Goal: Check status: Check status

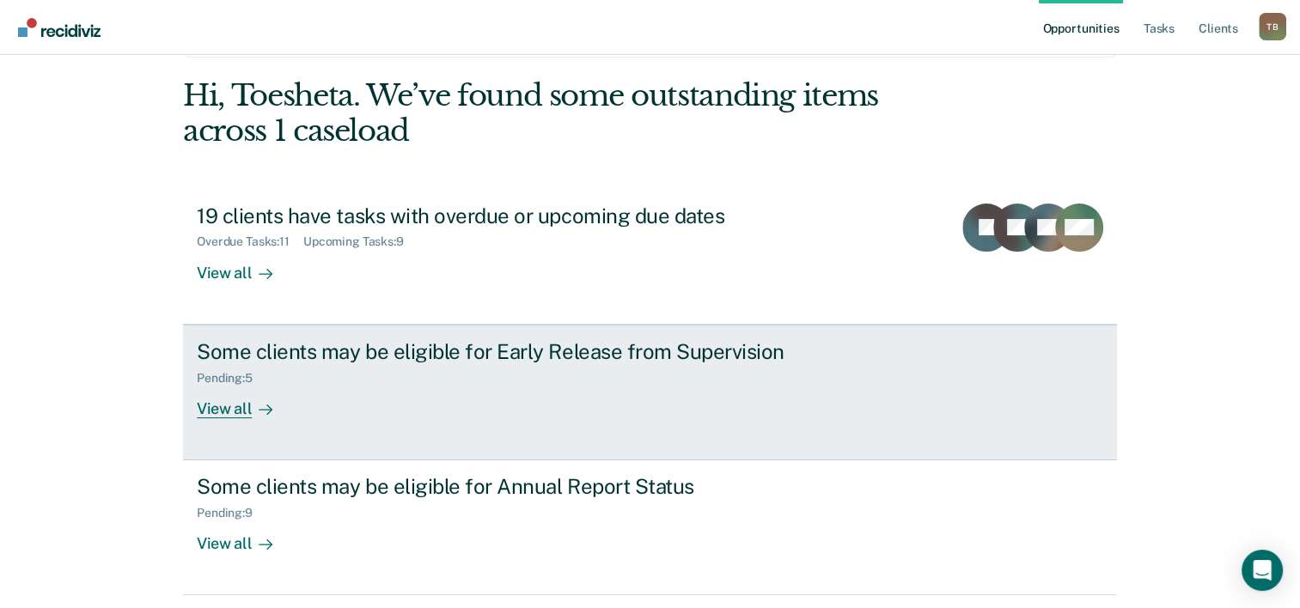
scroll to position [86, 0]
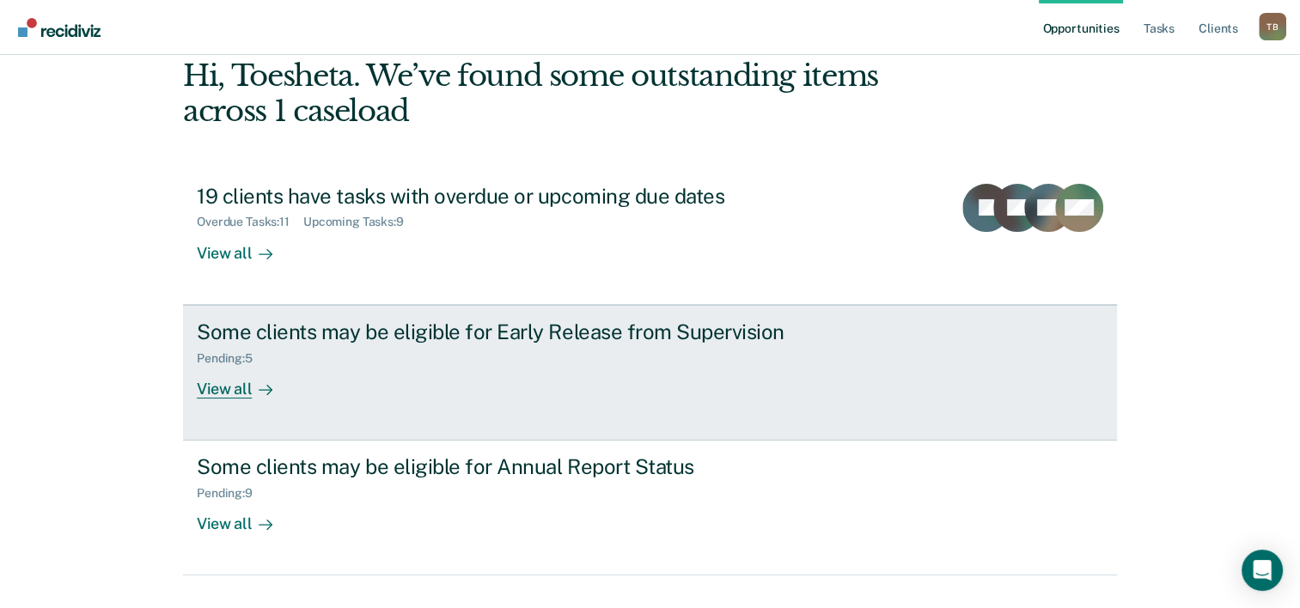
click at [320, 338] on div "Some clients may be eligible for Early Release from Supervision" at bounding box center [498, 332] width 603 height 25
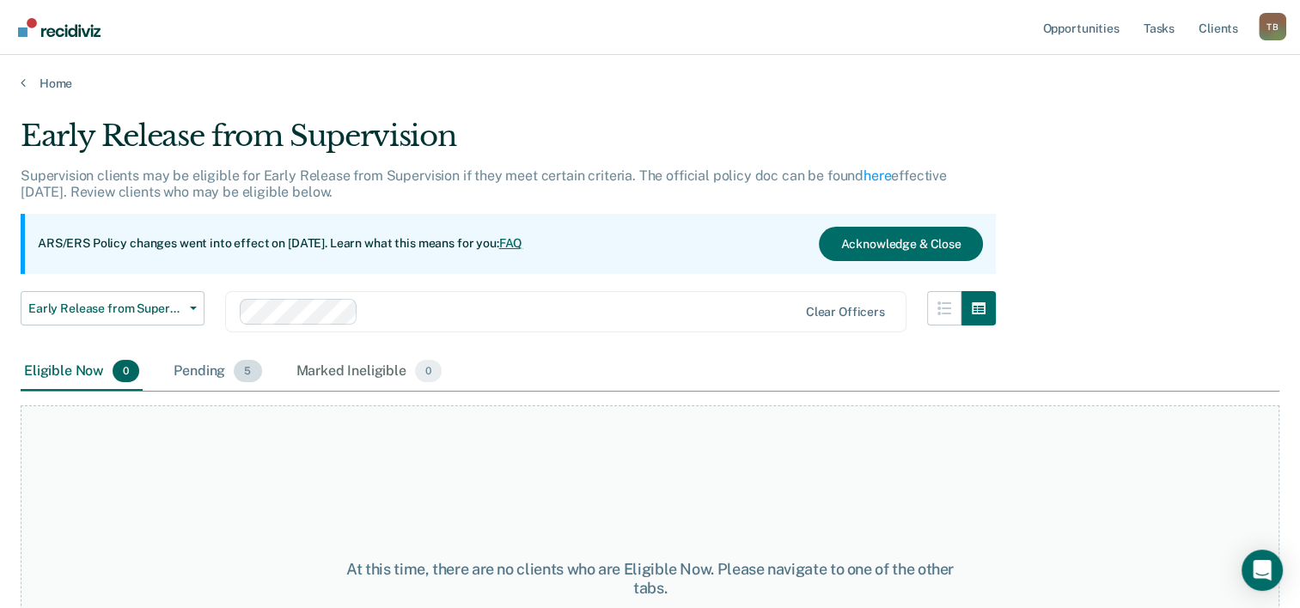
click at [206, 381] on div "Pending 5" at bounding box center [217, 372] width 95 height 38
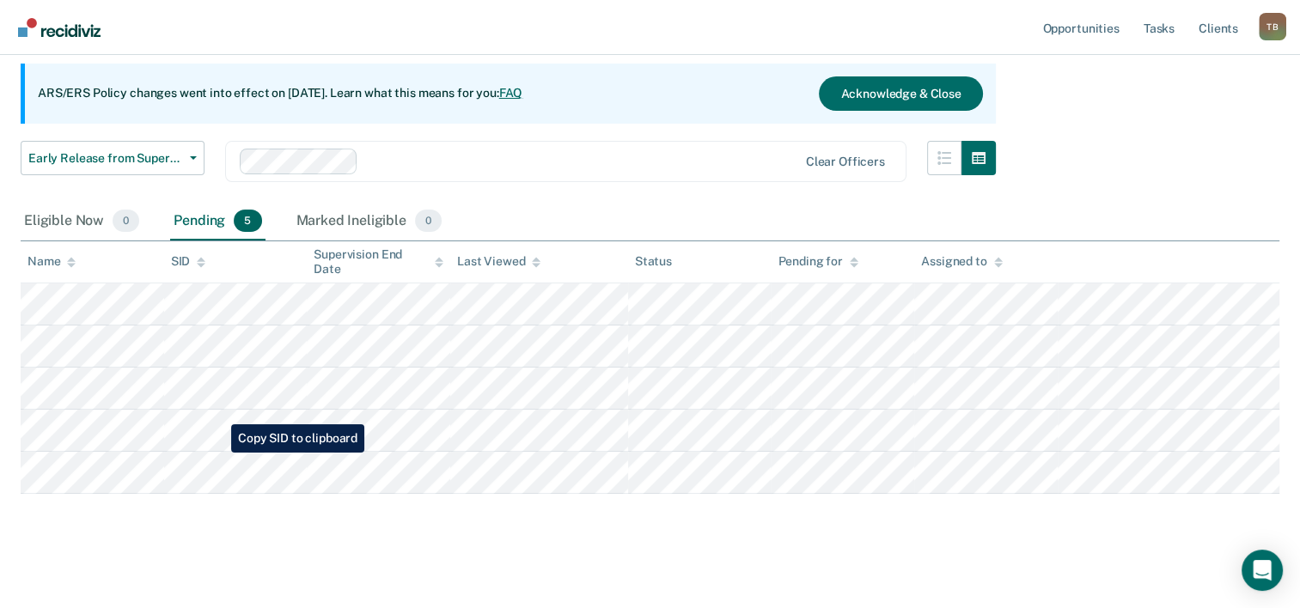
scroll to position [158, 0]
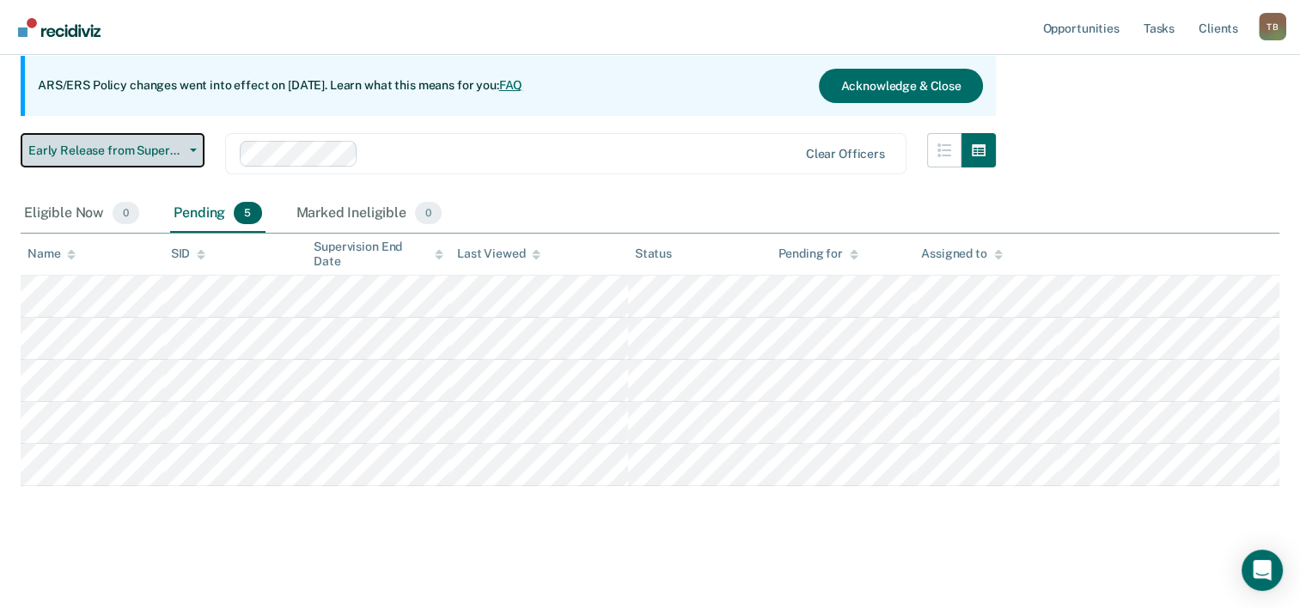
click at [164, 148] on span "Early Release from Supervision" at bounding box center [105, 150] width 155 height 15
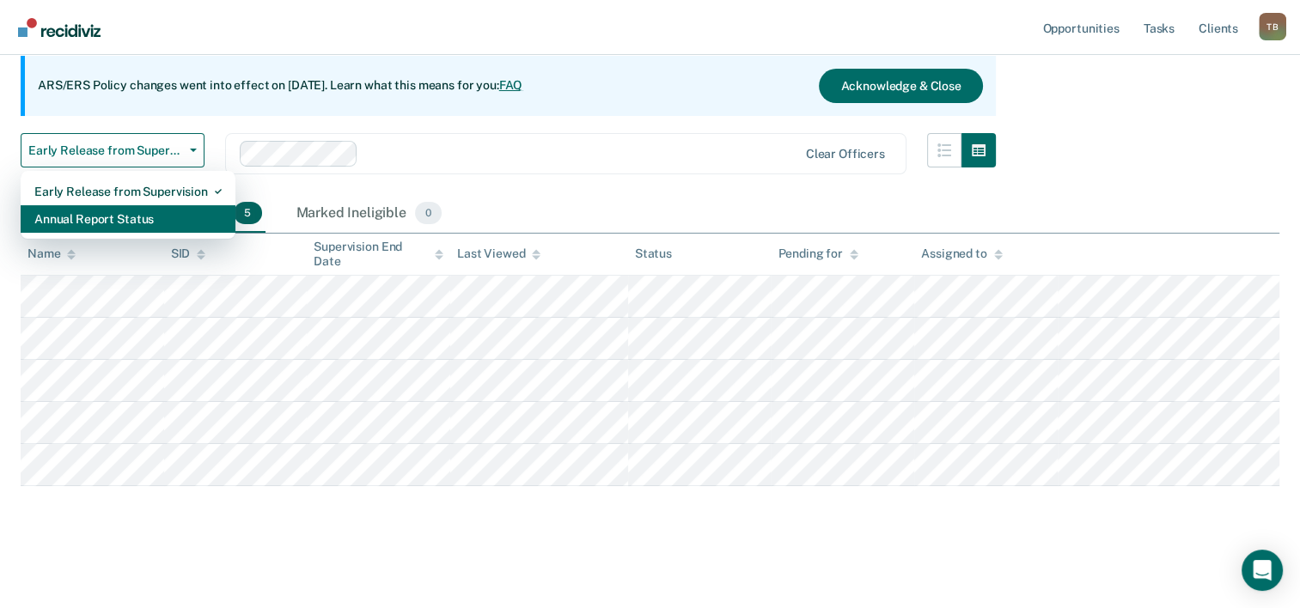
click at [110, 217] on div "Annual Report Status" at bounding box center [127, 218] width 187 height 27
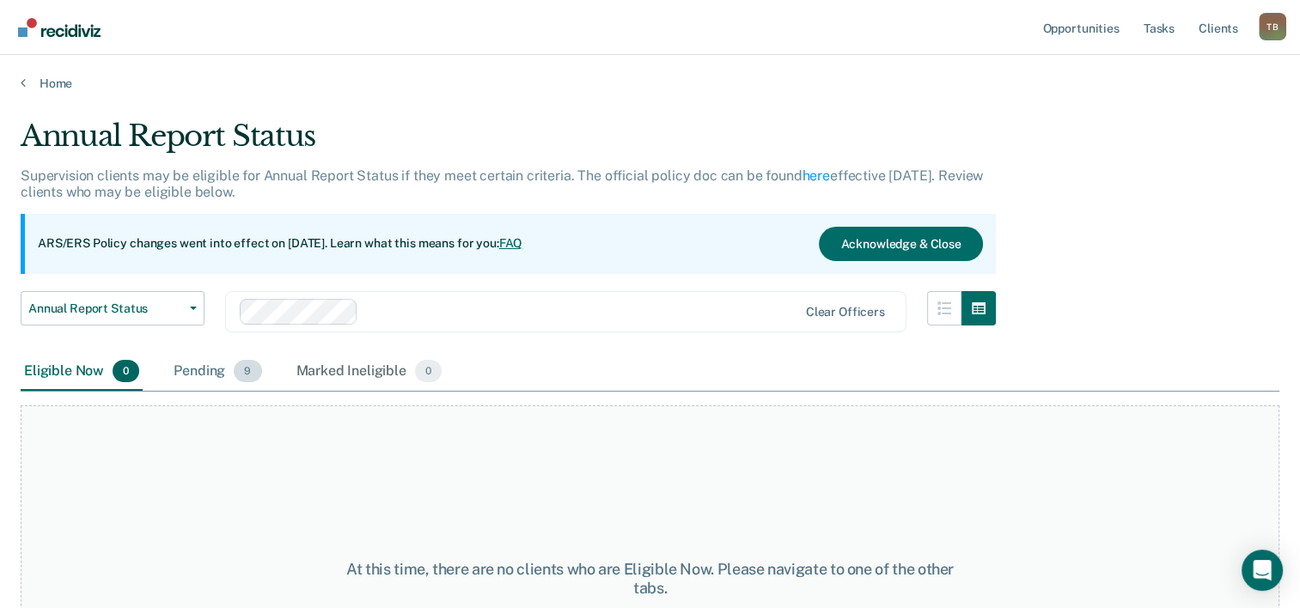
click at [179, 375] on div "Pending 9" at bounding box center [217, 372] width 95 height 38
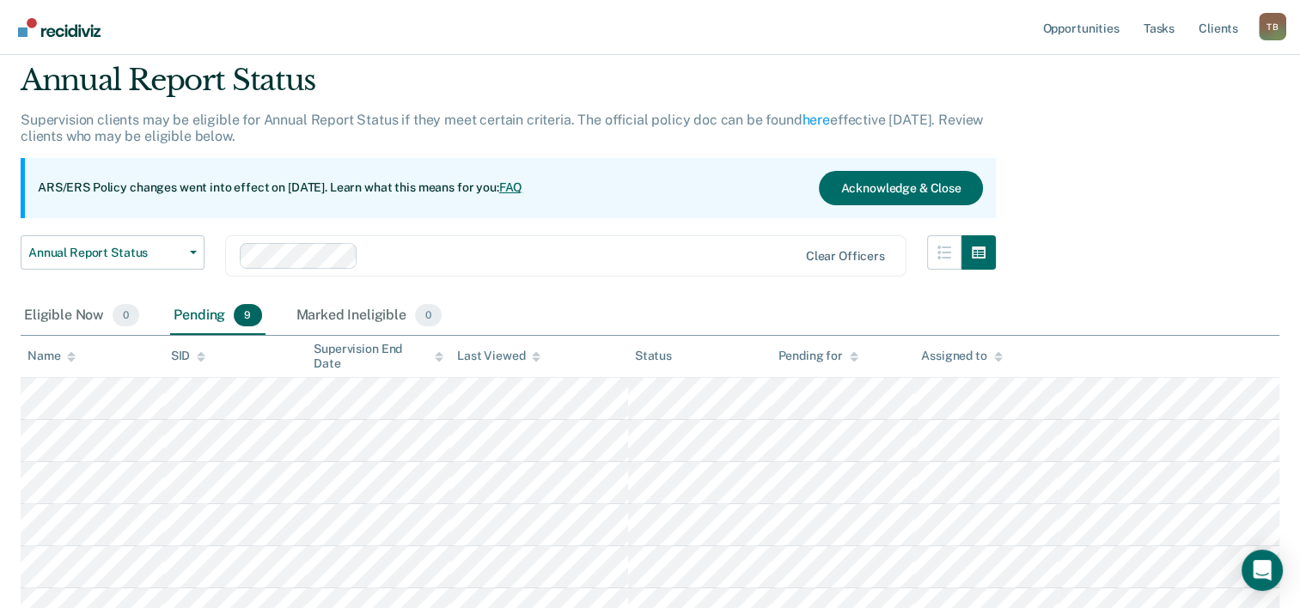
scroll to position [86, 0]
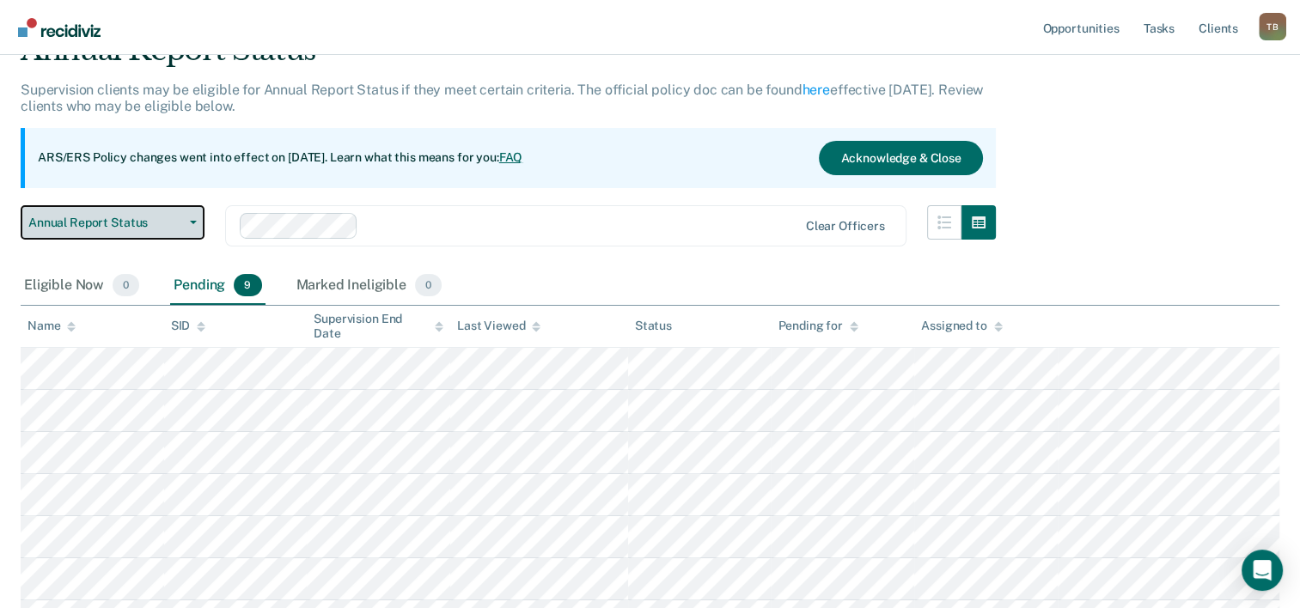
click at [161, 225] on span "Annual Report Status" at bounding box center [105, 223] width 155 height 15
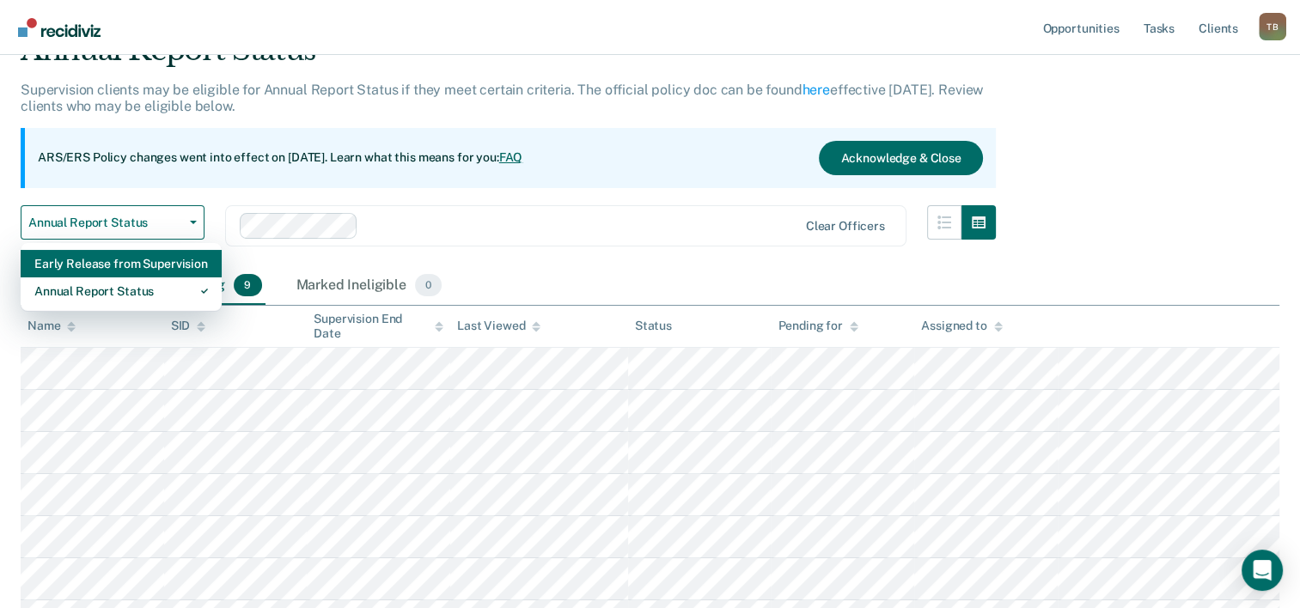
click at [119, 267] on div "Early Release from Supervision" at bounding box center [121, 263] width 174 height 27
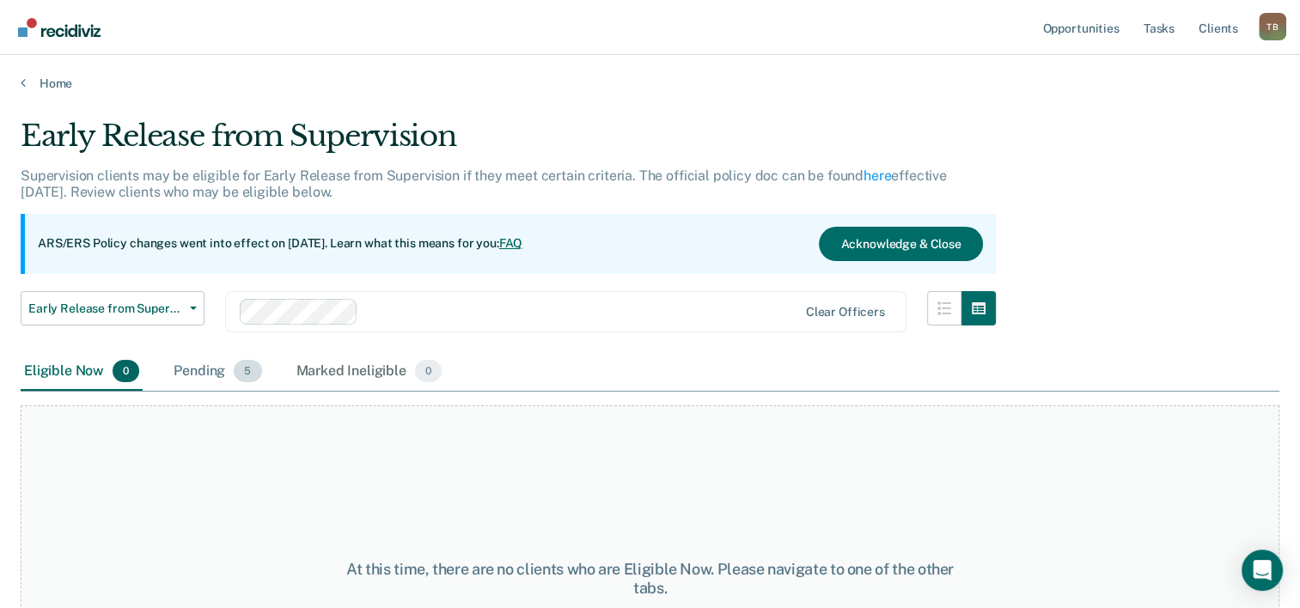
click at [185, 375] on div "Pending 5" at bounding box center [217, 372] width 95 height 38
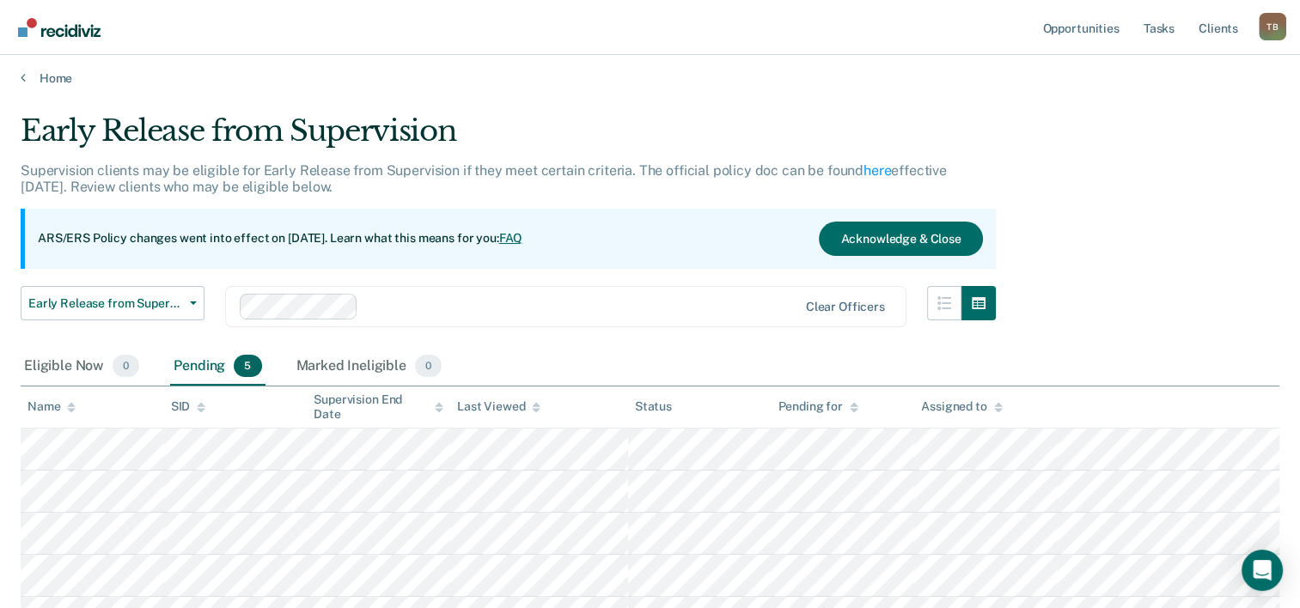
scroll to position [86, 0]
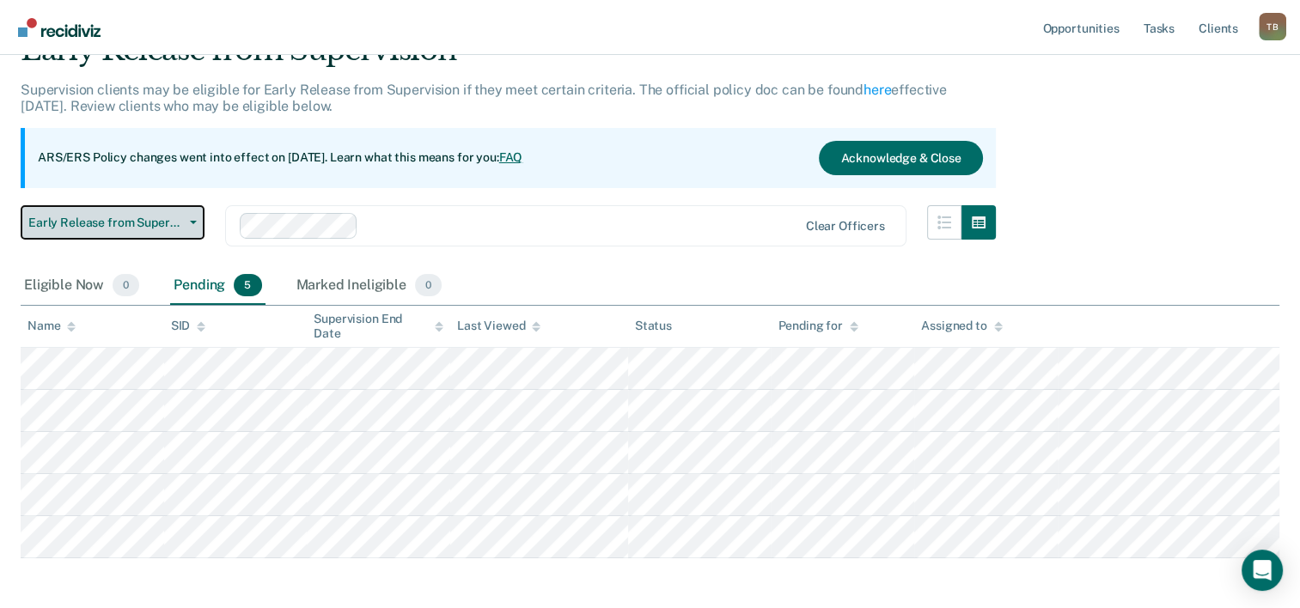
click at [131, 223] on span "Early Release from Supervision" at bounding box center [105, 223] width 155 height 15
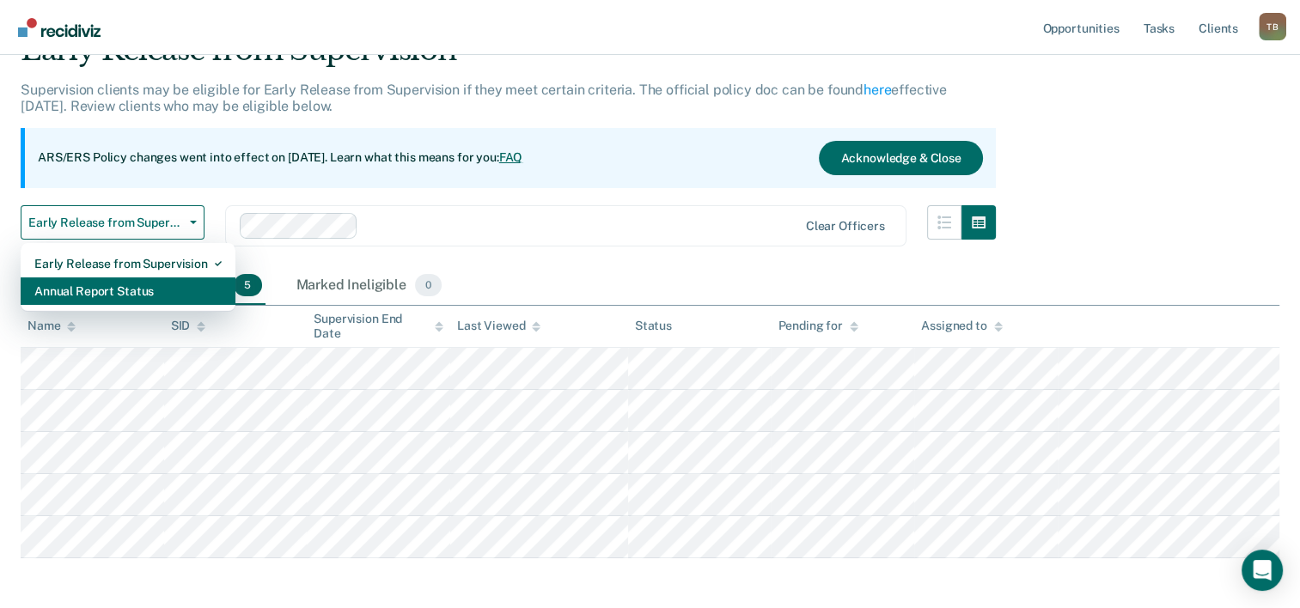
click at [95, 280] on div "Annual Report Status" at bounding box center [127, 291] width 187 height 27
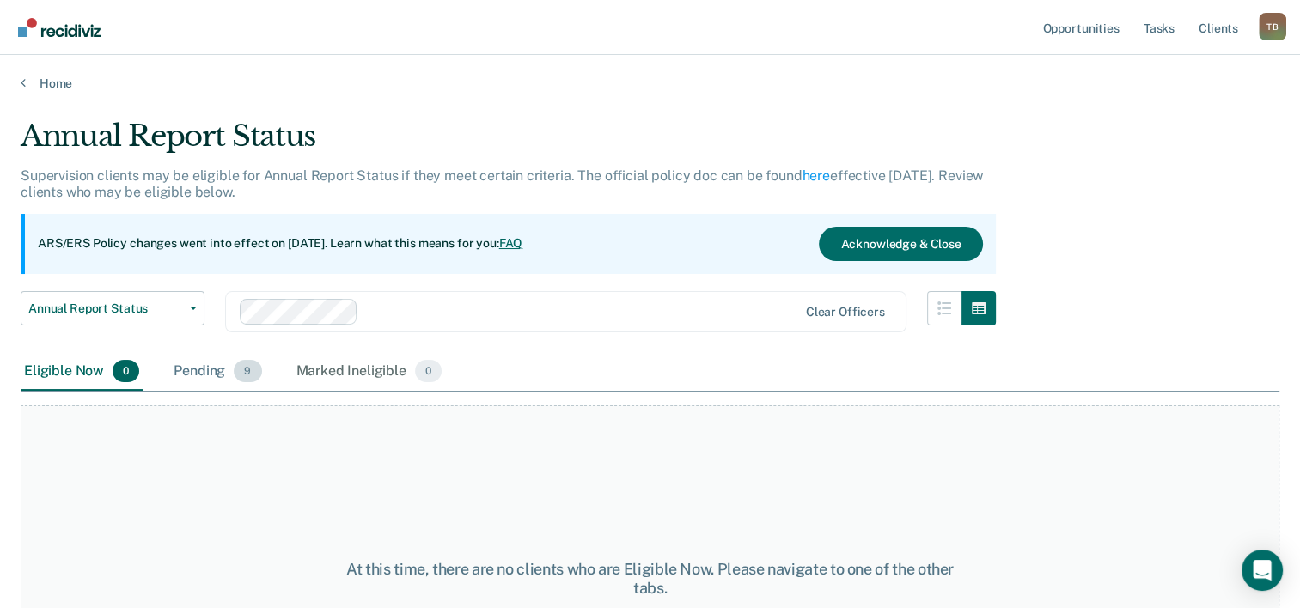
click at [201, 363] on div "Pending 9" at bounding box center [217, 372] width 95 height 38
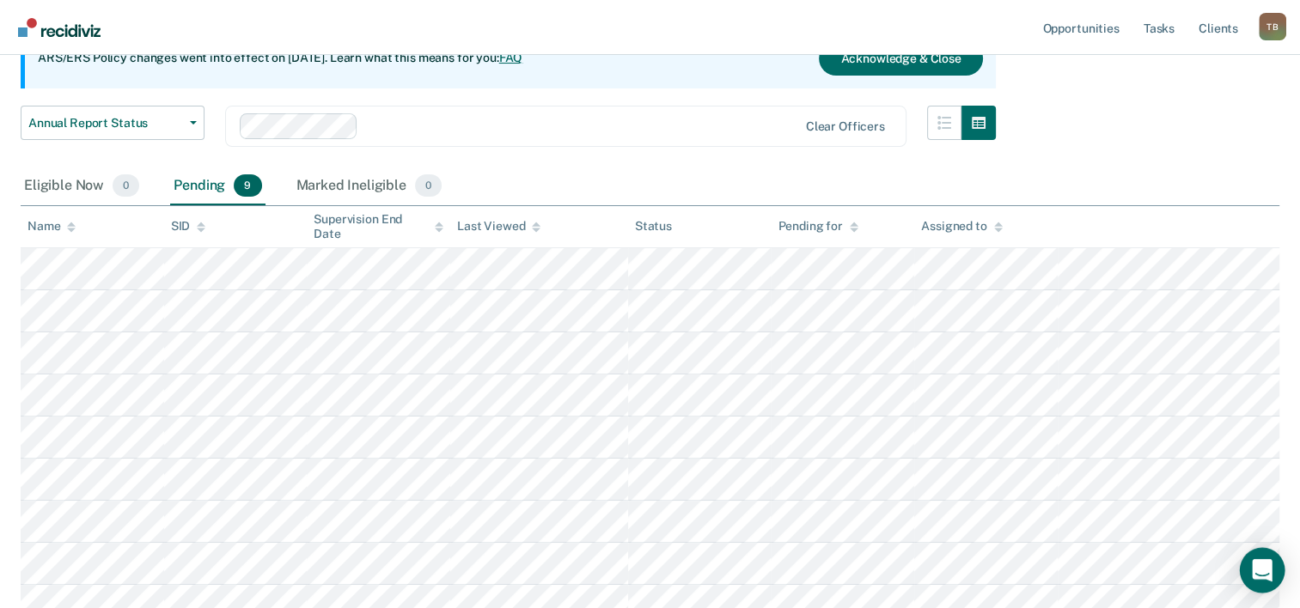
scroll to position [86, 0]
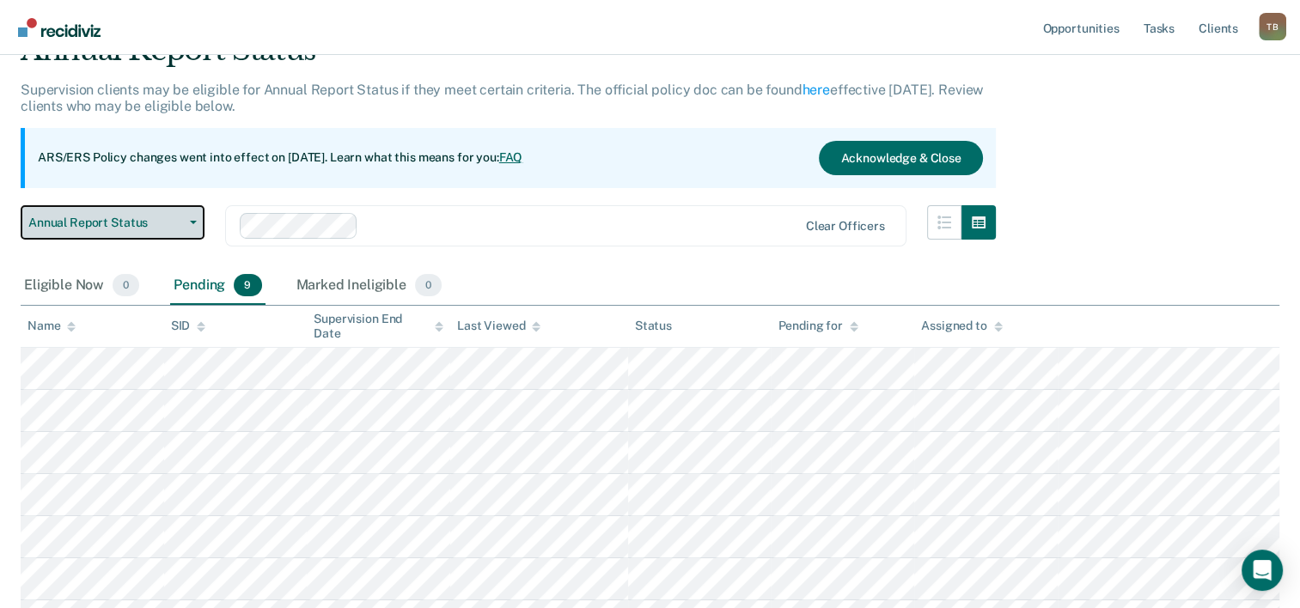
click at [109, 224] on span "Annual Report Status" at bounding box center [105, 223] width 155 height 15
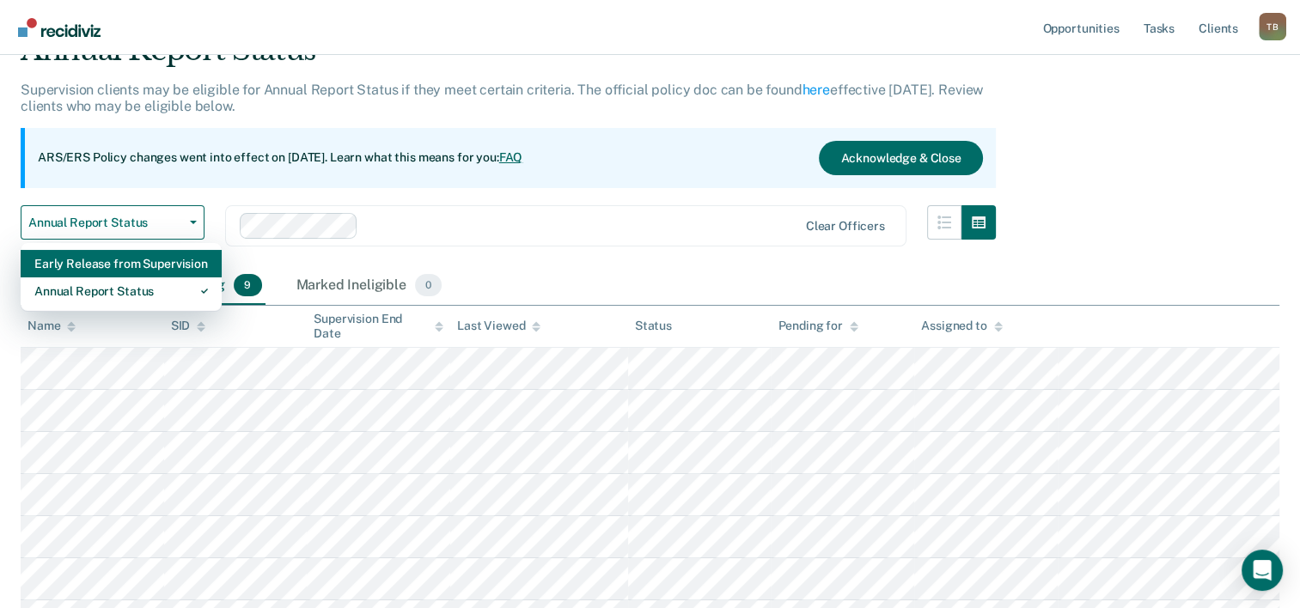
click at [99, 261] on div "Early Release from Supervision" at bounding box center [121, 263] width 174 height 27
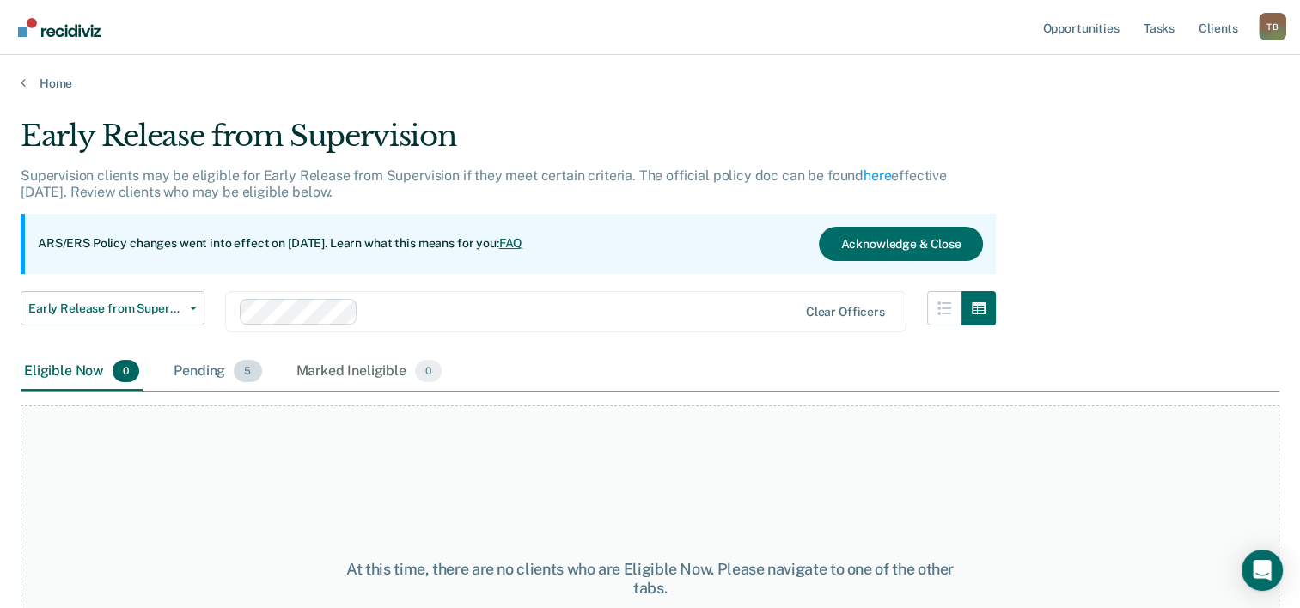
click at [213, 374] on div "Pending 5" at bounding box center [217, 372] width 95 height 38
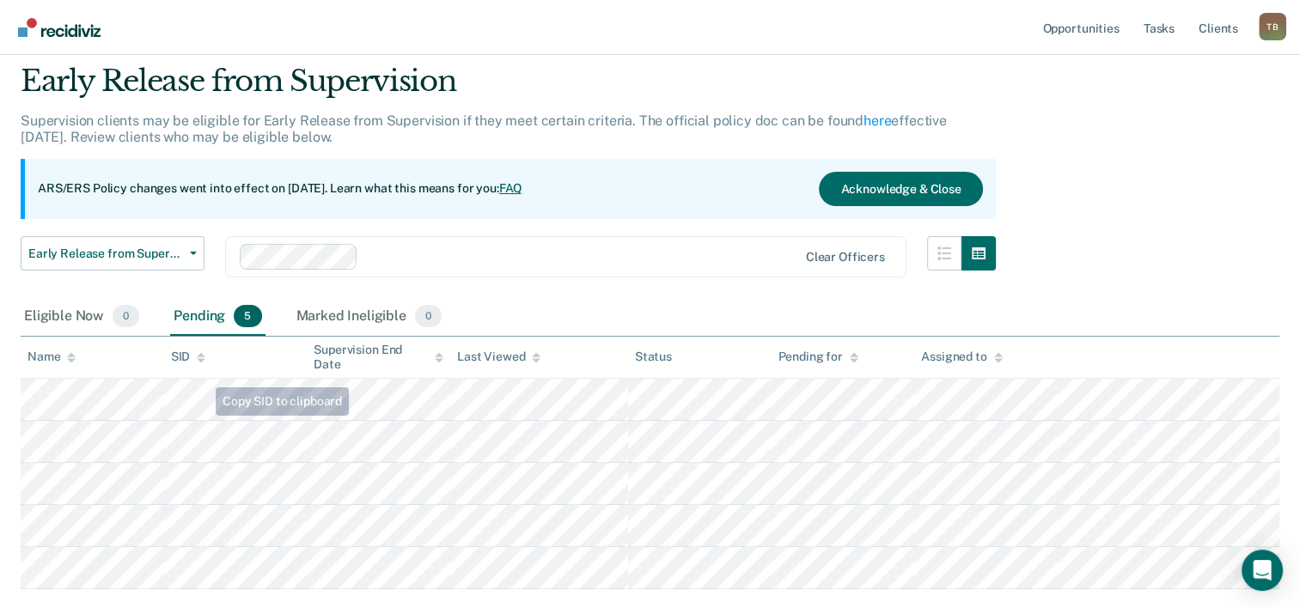
scroll to position [86, 0]
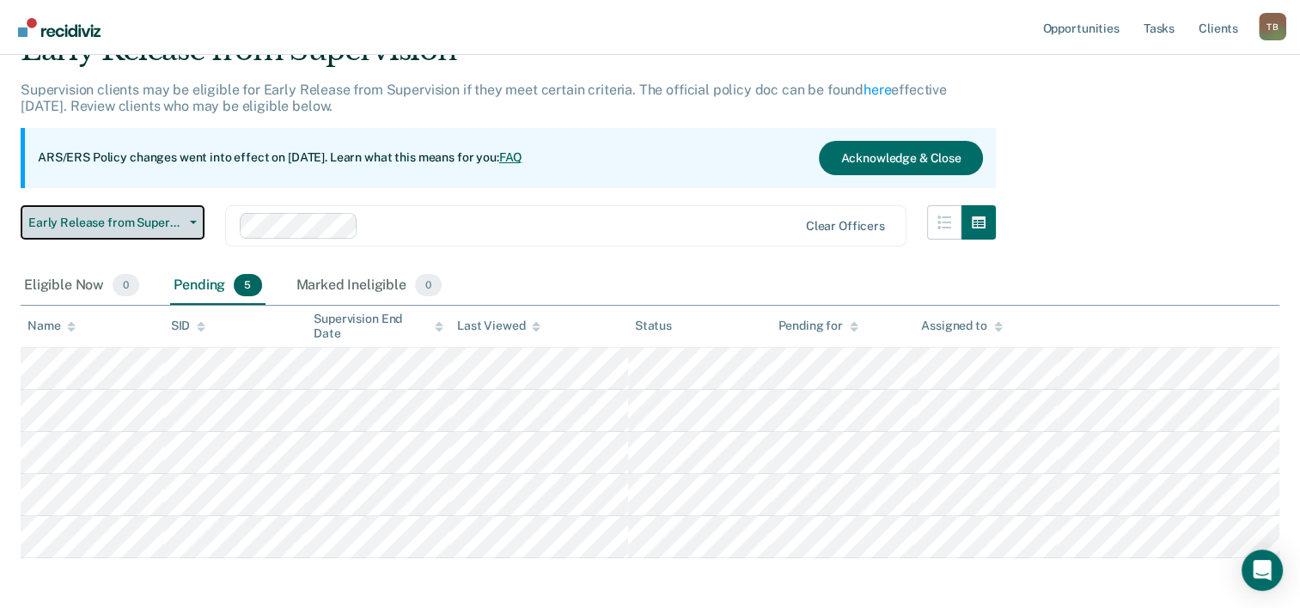
click at [167, 227] on span "Early Release from Supervision" at bounding box center [105, 223] width 155 height 15
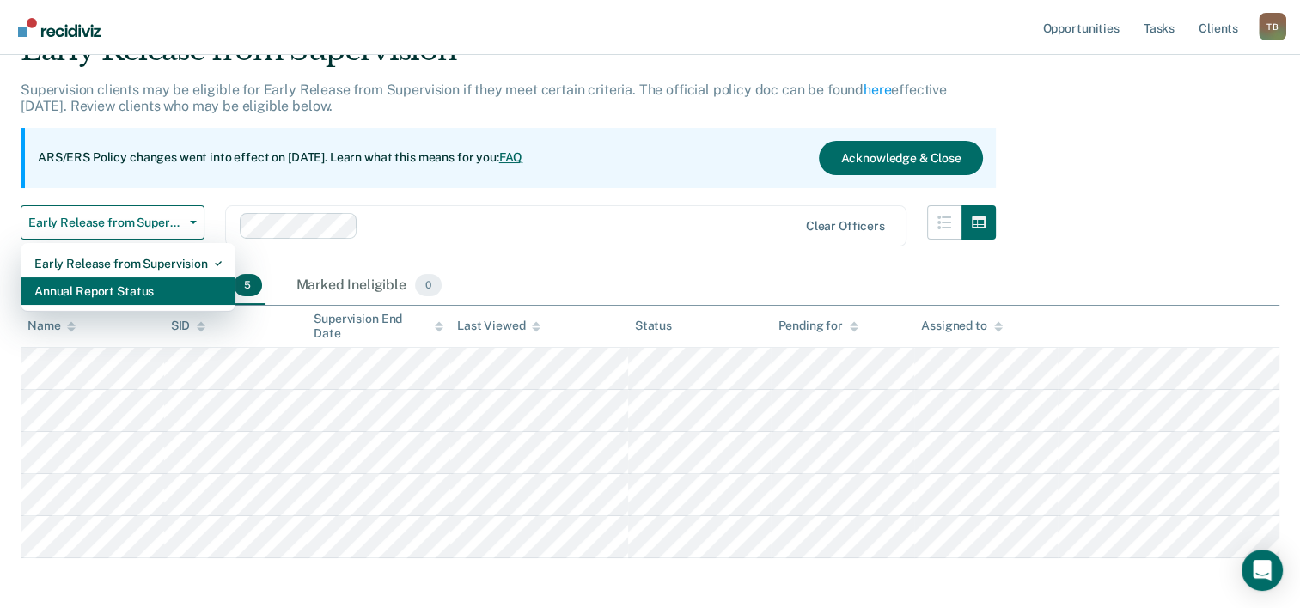
click at [129, 289] on div "Annual Report Status" at bounding box center [127, 291] width 187 height 27
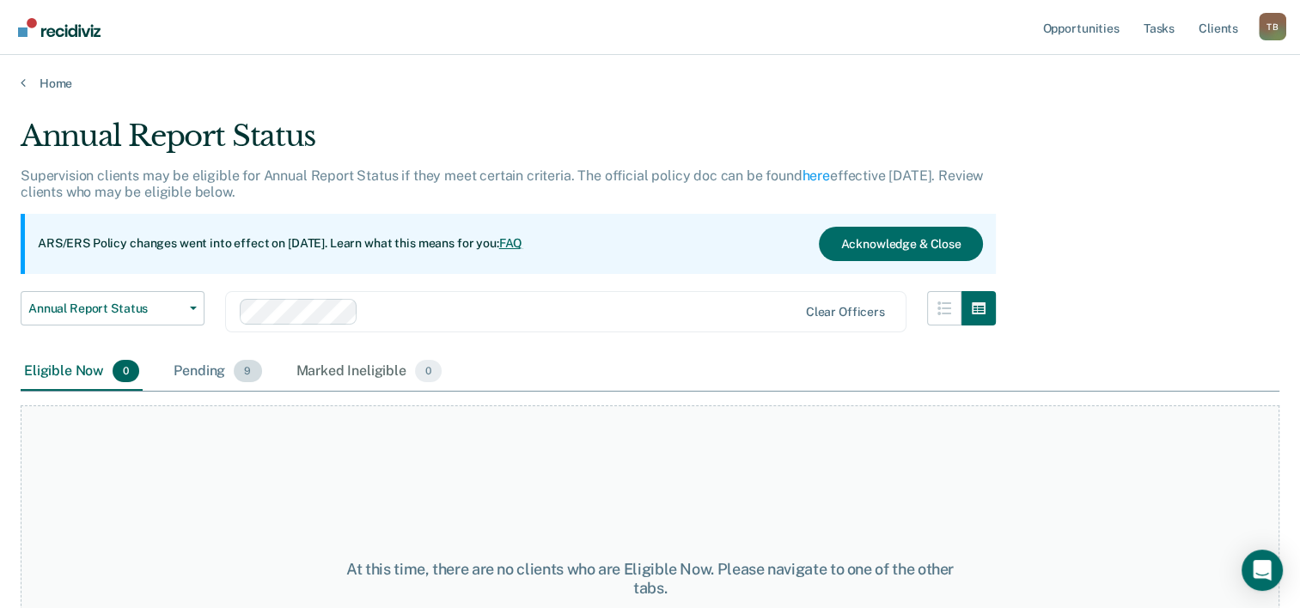
click at [206, 367] on div "Pending 9" at bounding box center [217, 372] width 95 height 38
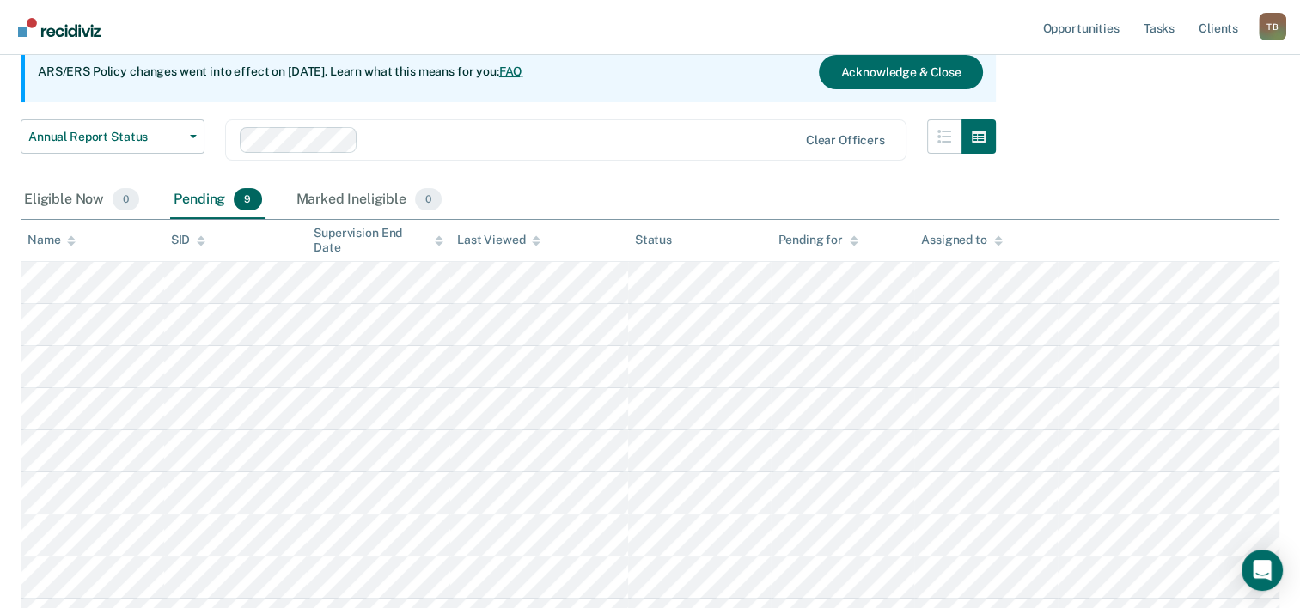
scroll to position [258, 0]
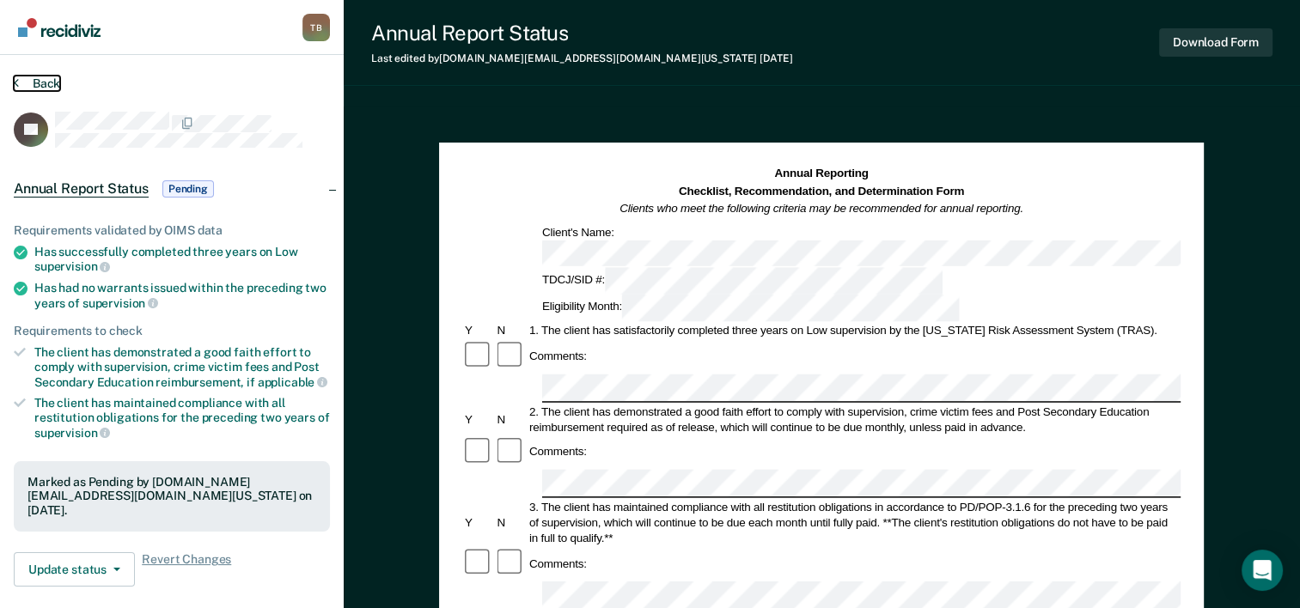
click at [27, 84] on button "Back" at bounding box center [37, 83] width 46 height 15
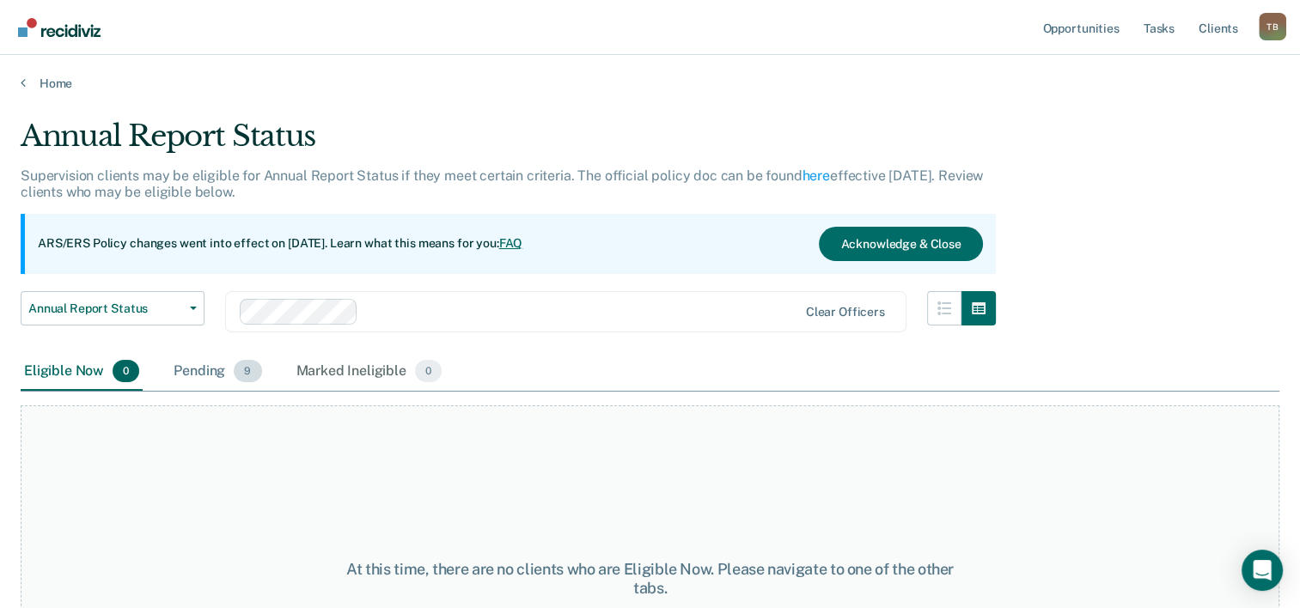
click at [186, 371] on div "Pending 9" at bounding box center [217, 372] width 95 height 38
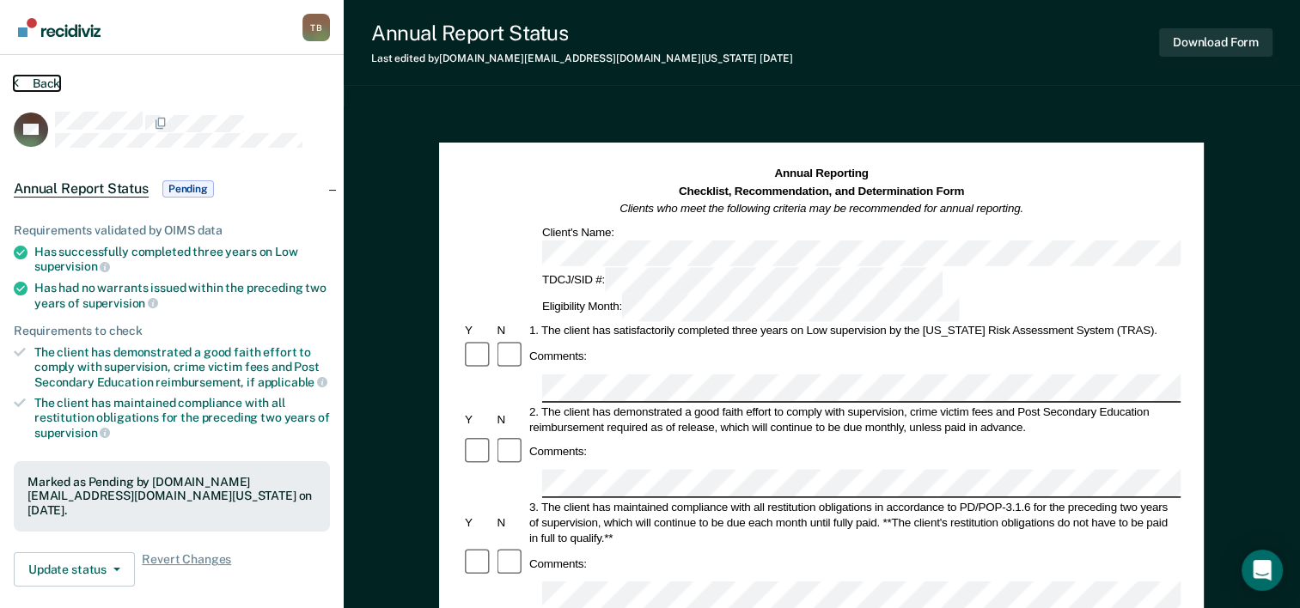
click at [39, 84] on button "Back" at bounding box center [37, 83] width 46 height 15
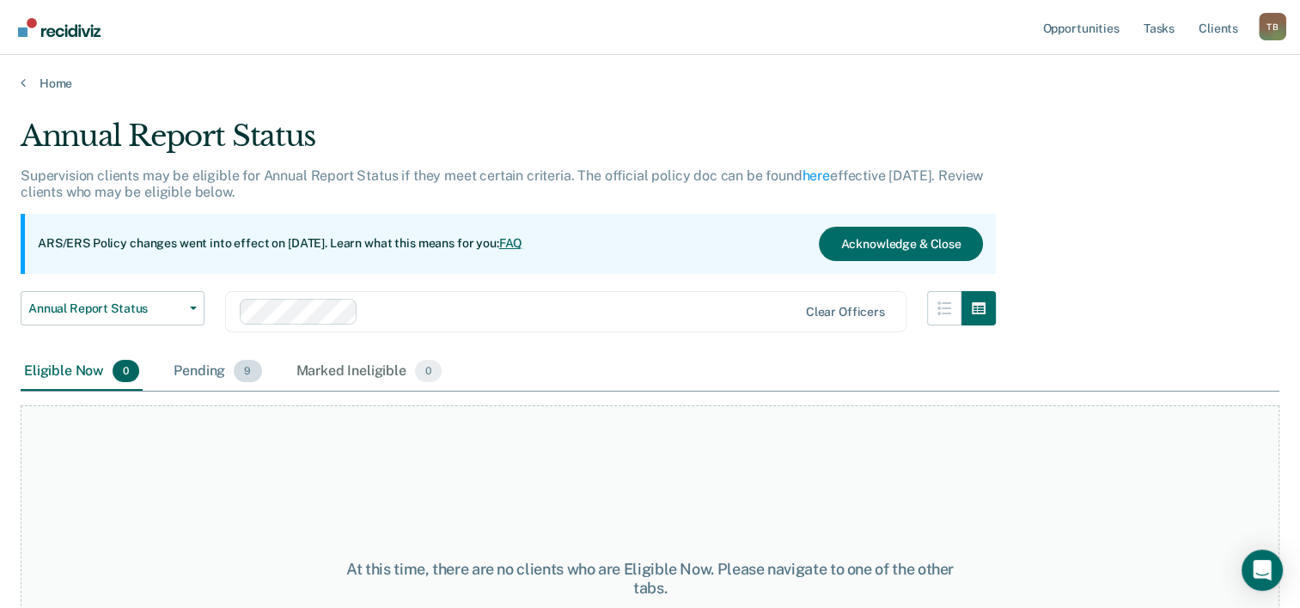
click at [186, 372] on div "Pending 9" at bounding box center [217, 372] width 95 height 38
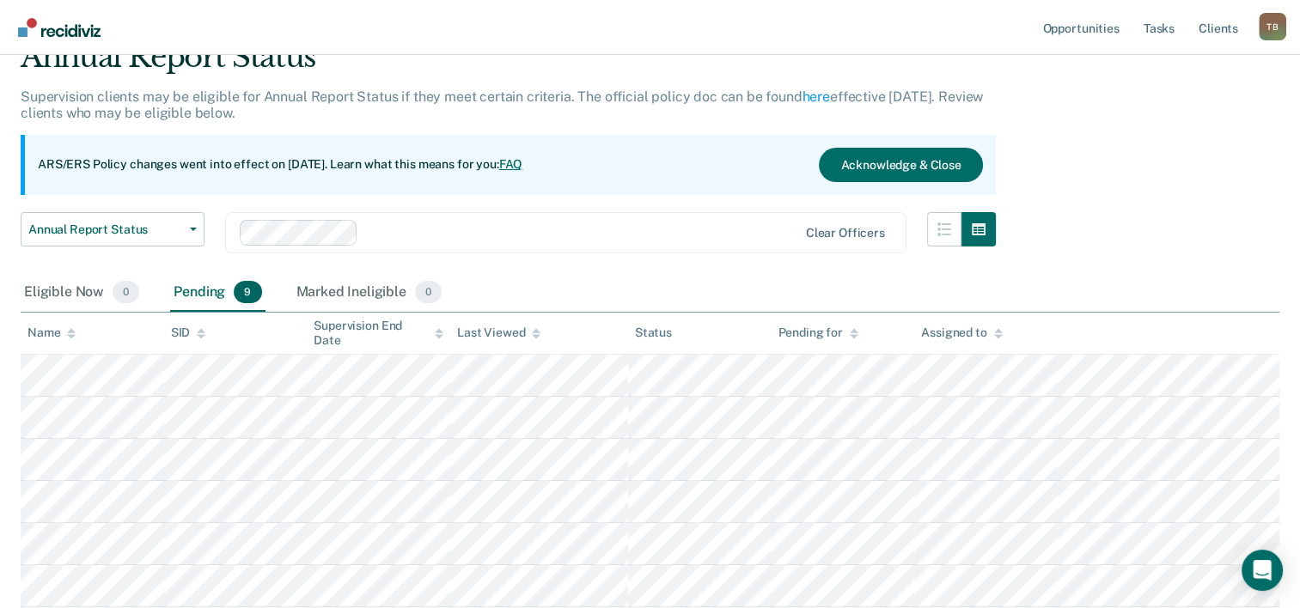
scroll to position [172, 0]
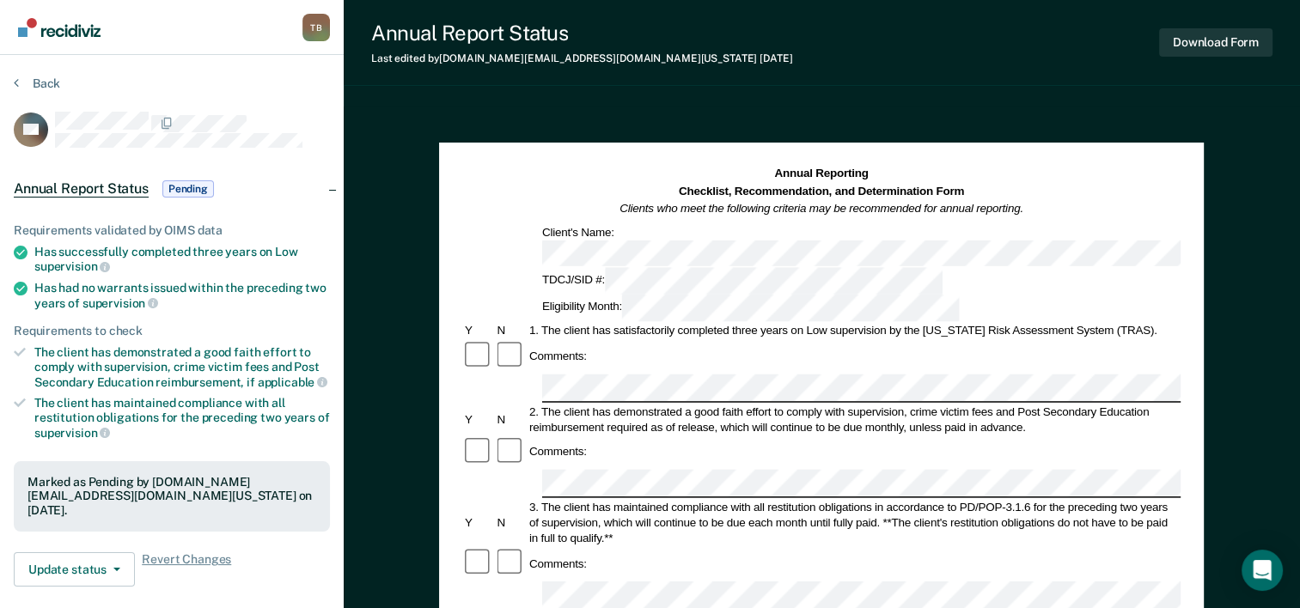
click at [11, 78] on section "Back TG Annual Report Status Pending Requirements validated by OIMS data Has su…" at bounding box center [172, 478] width 344 height 846
click at [16, 80] on icon at bounding box center [16, 83] width 5 height 14
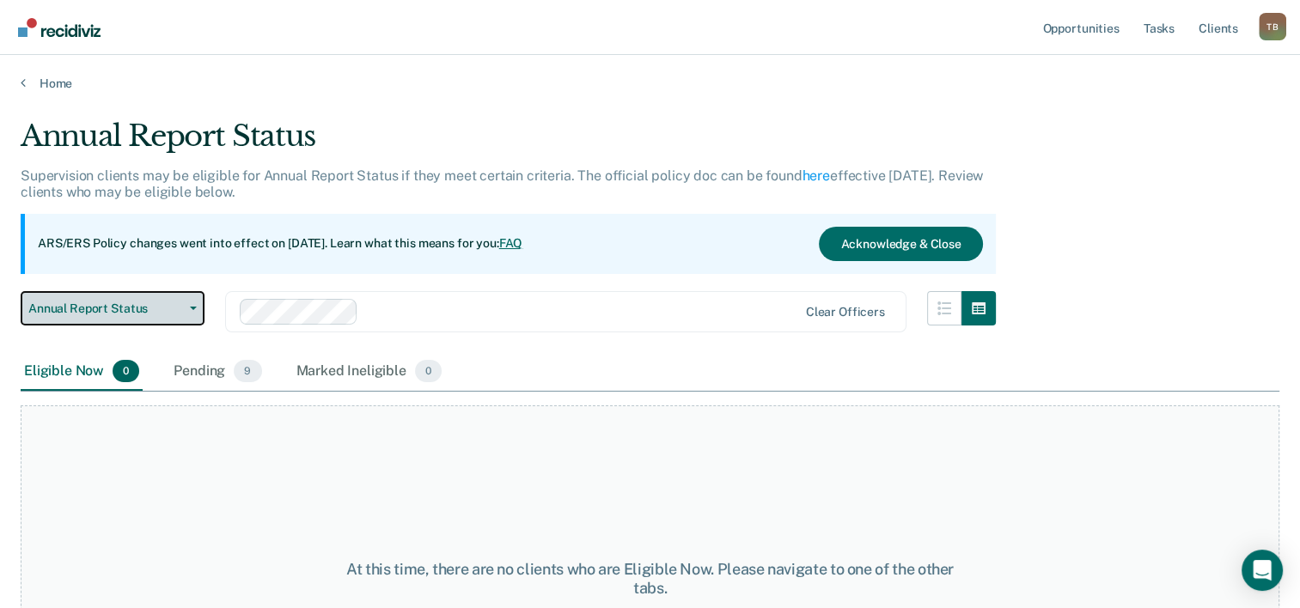
click at [131, 309] on span "Annual Report Status" at bounding box center [105, 309] width 155 height 15
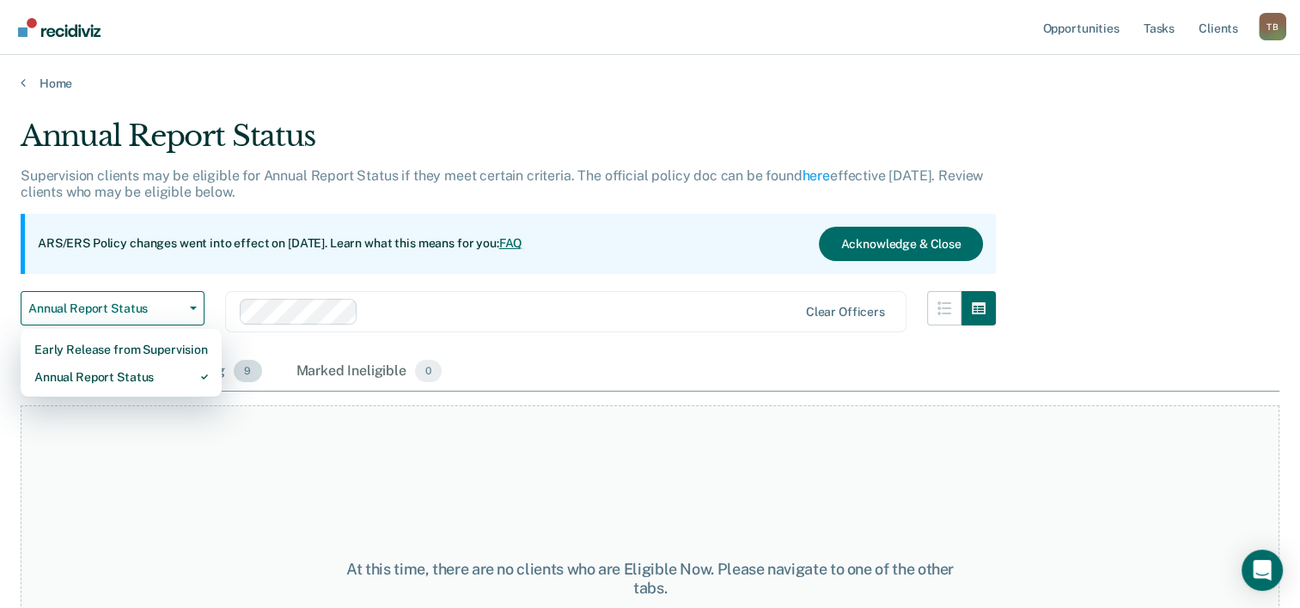
click at [242, 367] on span "9" at bounding box center [247, 371] width 27 height 22
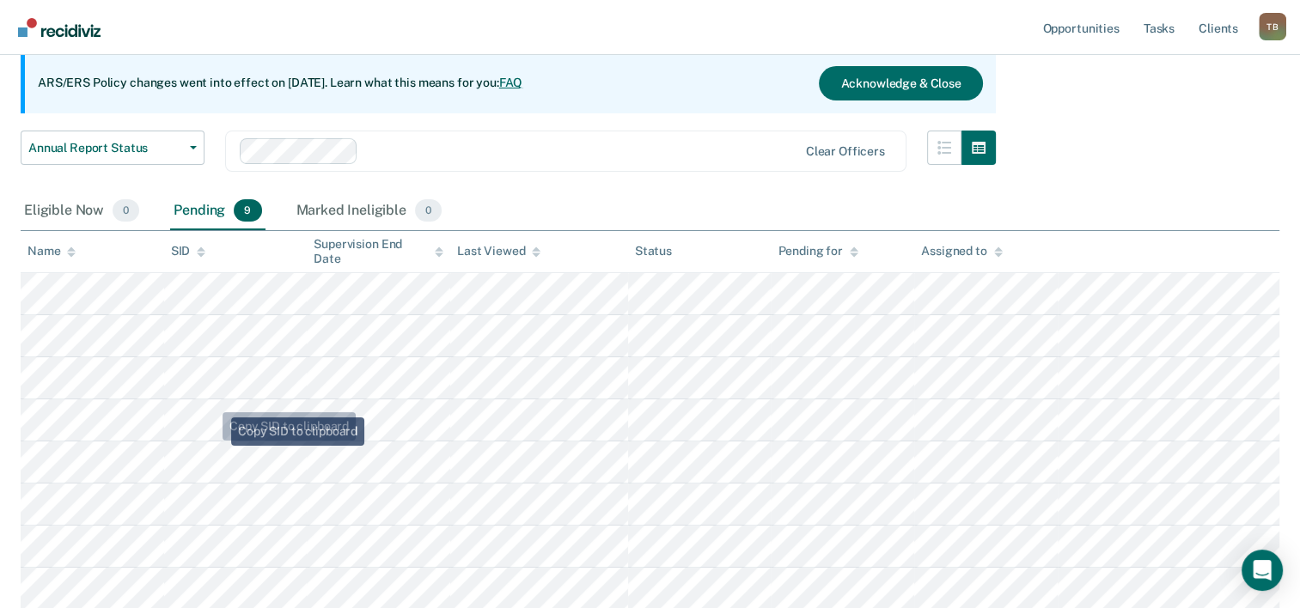
scroll to position [172, 0]
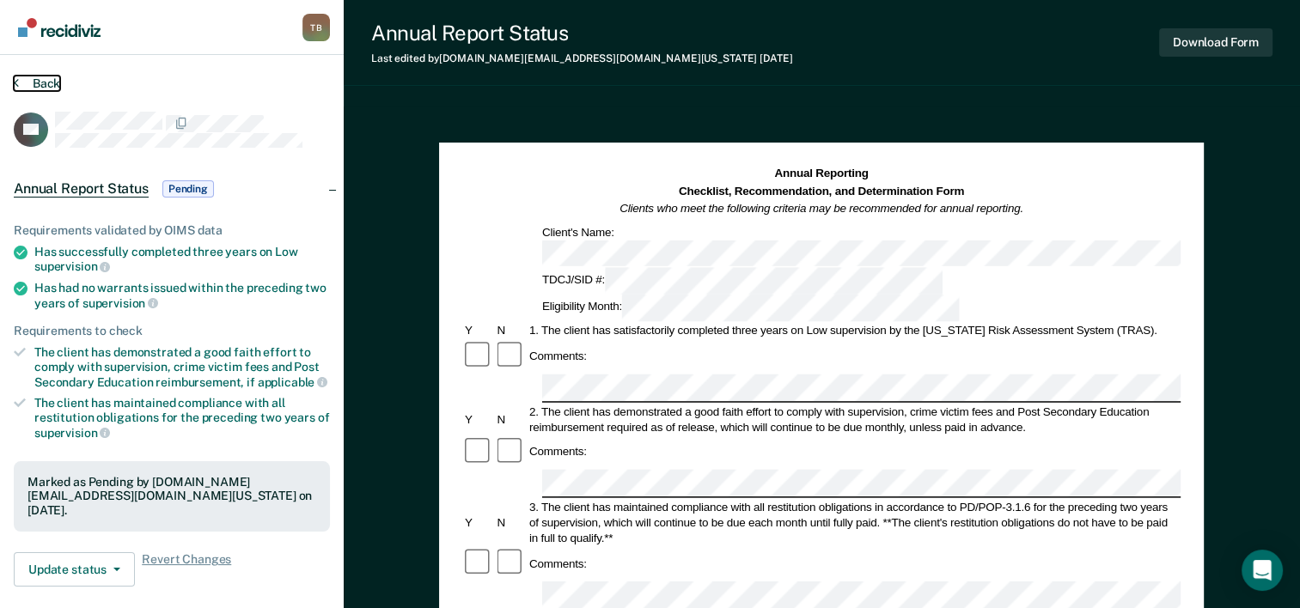
click at [17, 82] on icon at bounding box center [16, 83] width 5 height 14
